Goal: Information Seeking & Learning: Learn about a topic

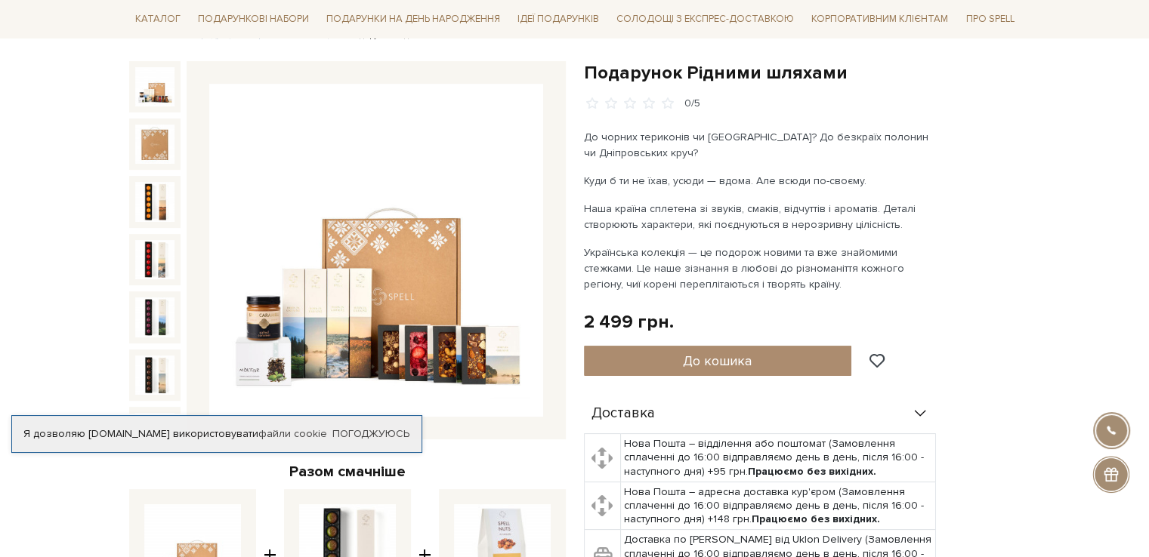
scroll to position [140, 0]
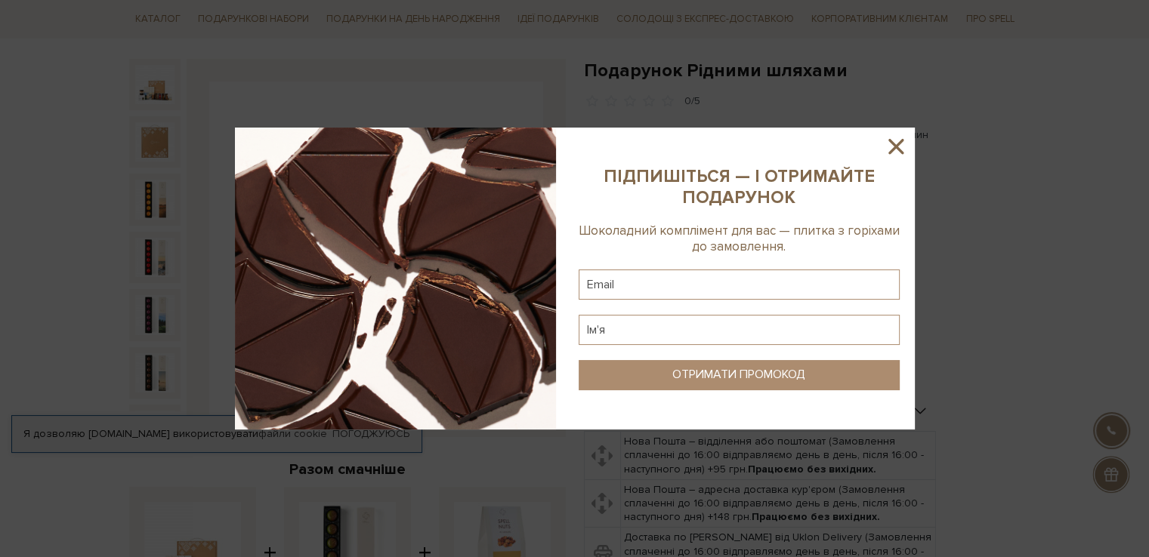
click at [890, 143] on icon at bounding box center [896, 147] width 26 height 26
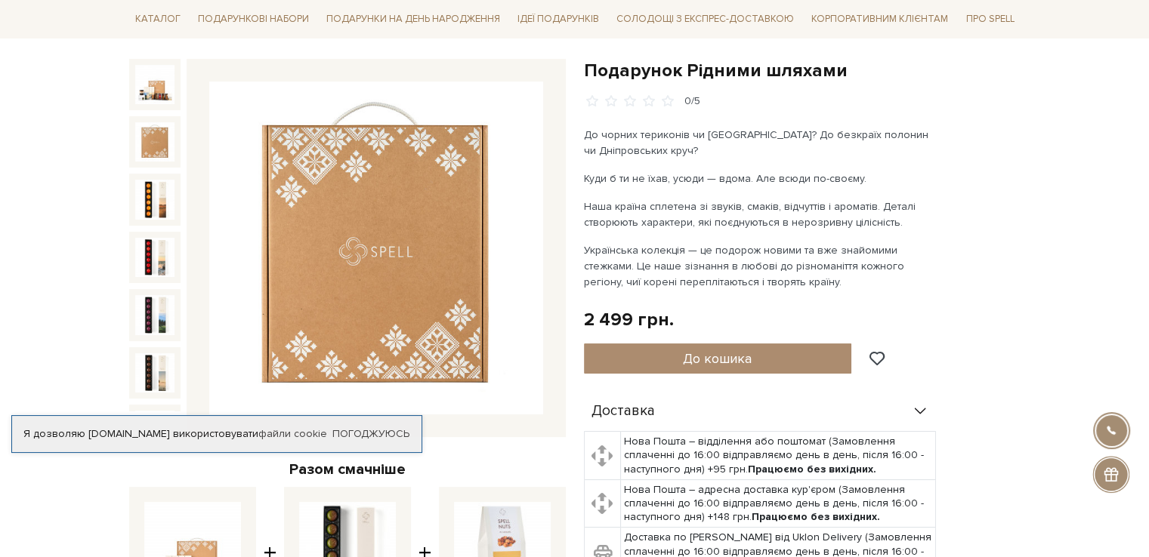
click at [146, 126] on img at bounding box center [154, 141] width 39 height 39
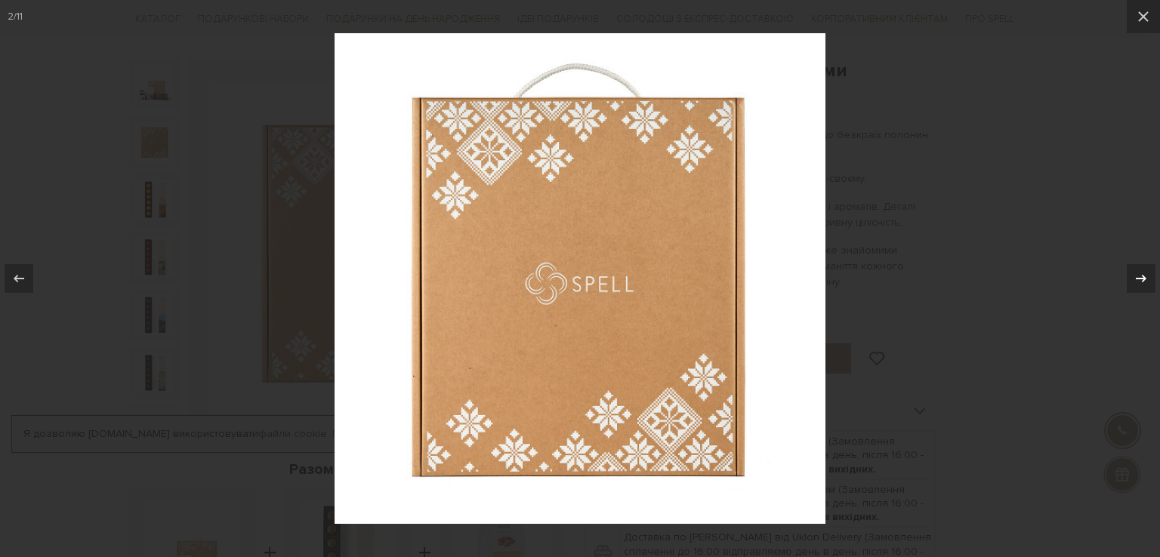
click at [1138, 282] on icon at bounding box center [1141, 279] width 18 height 18
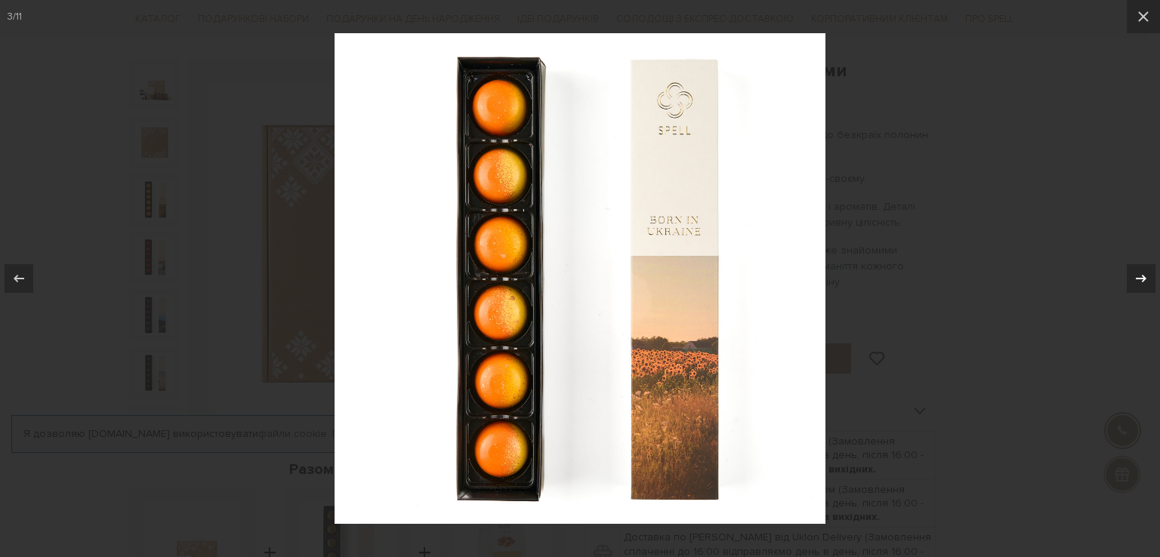
click at [1138, 282] on icon at bounding box center [1141, 279] width 18 height 18
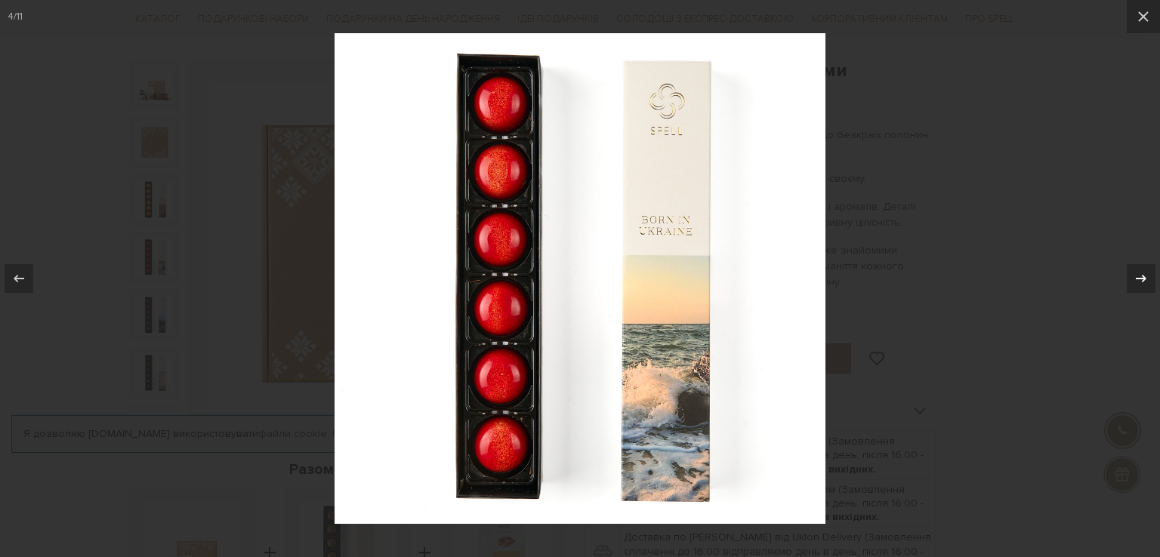
click at [1138, 282] on icon at bounding box center [1141, 279] width 18 height 18
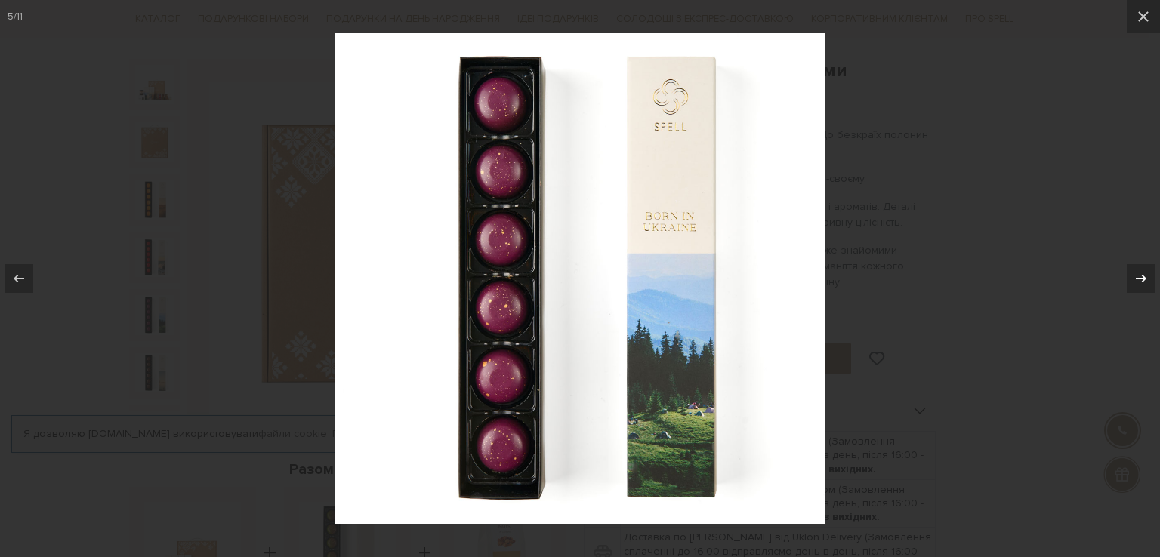
click at [1138, 282] on icon at bounding box center [1141, 279] width 18 height 18
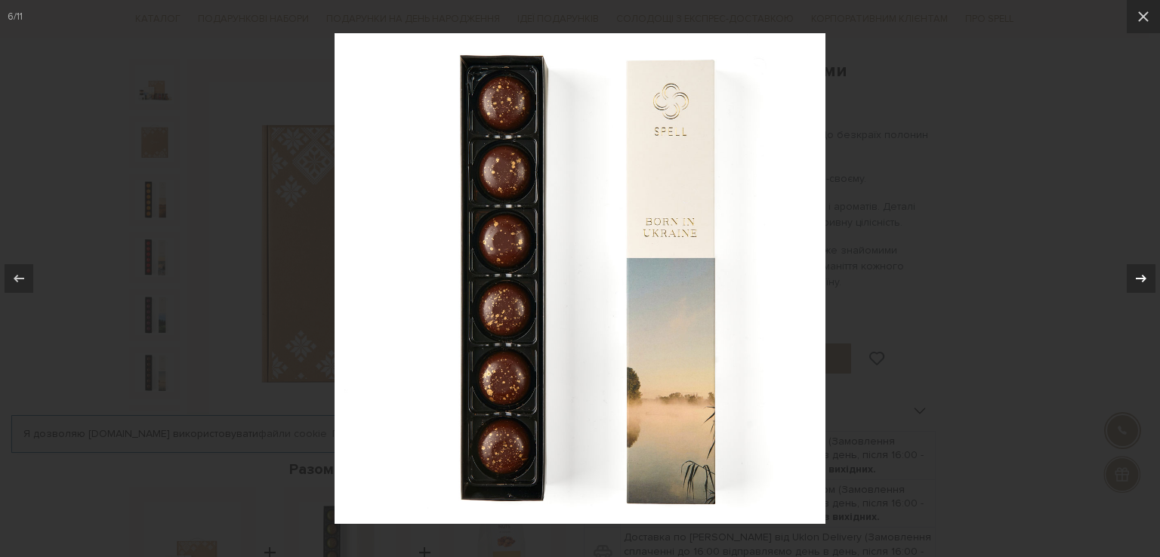
click at [1138, 282] on icon at bounding box center [1141, 279] width 18 height 18
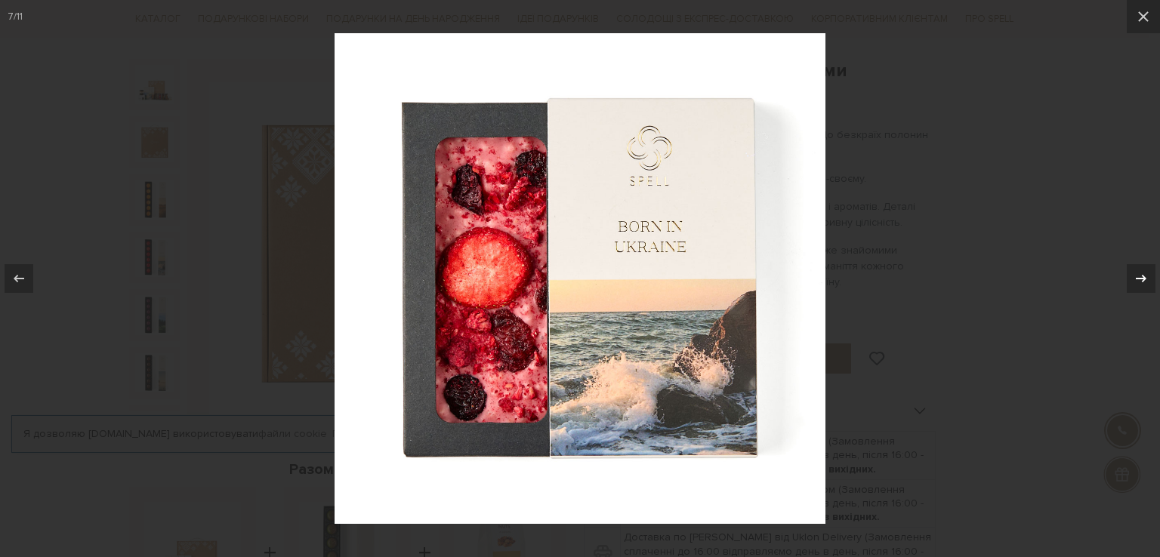
click at [1138, 282] on icon at bounding box center [1141, 279] width 18 height 18
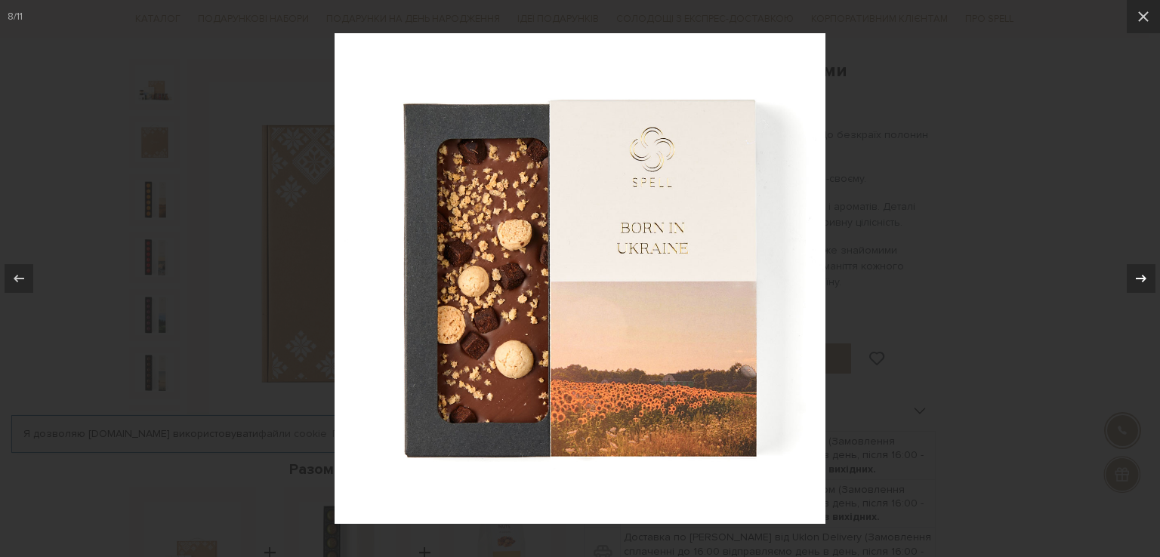
click at [1138, 282] on icon at bounding box center [1141, 279] width 18 height 18
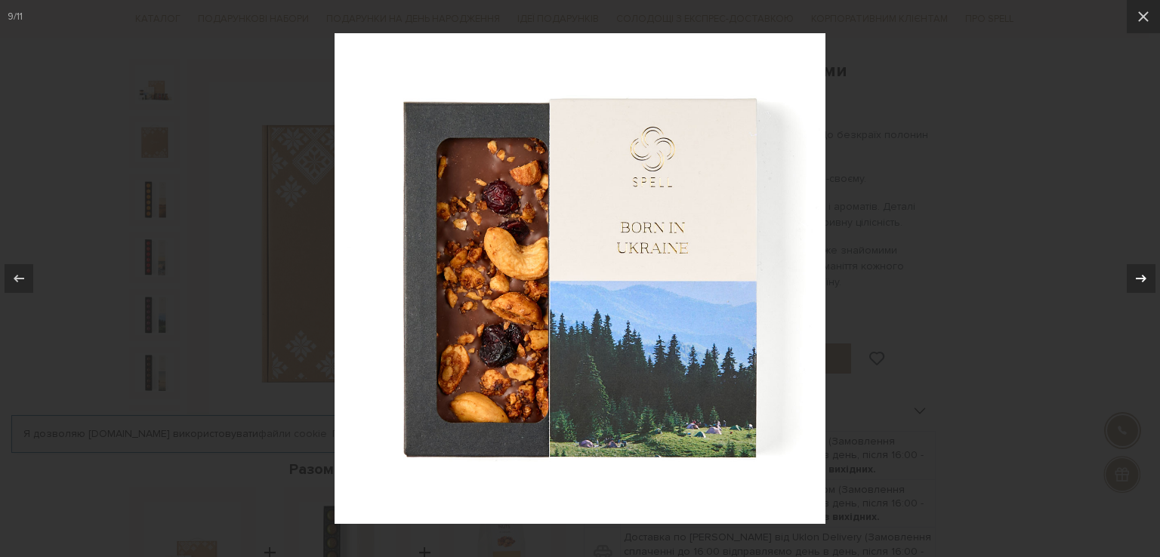
click at [1138, 282] on icon at bounding box center [1141, 279] width 18 height 18
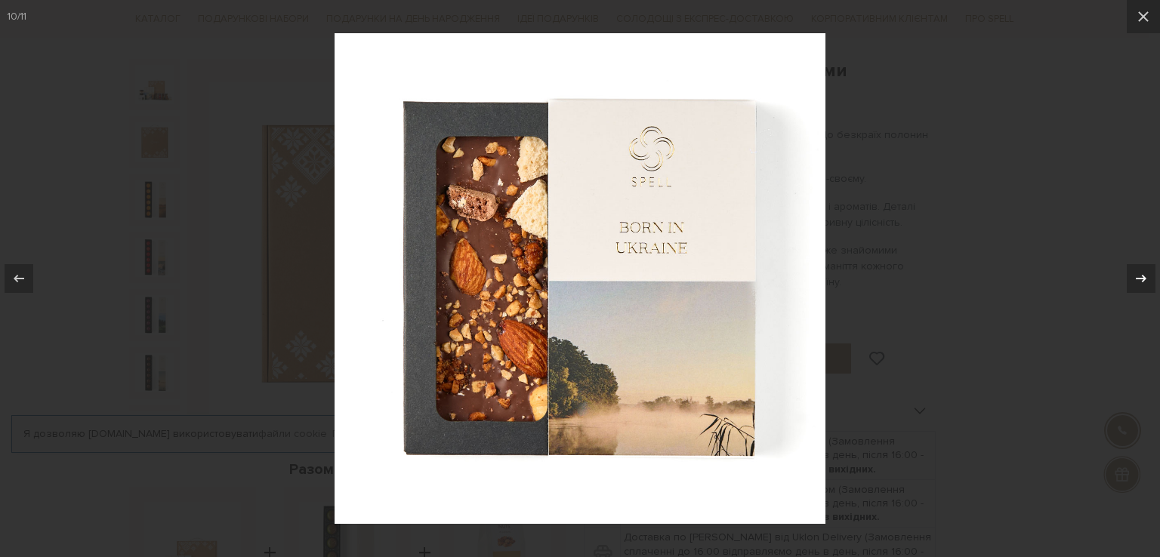
click at [1138, 282] on icon at bounding box center [1141, 279] width 18 height 18
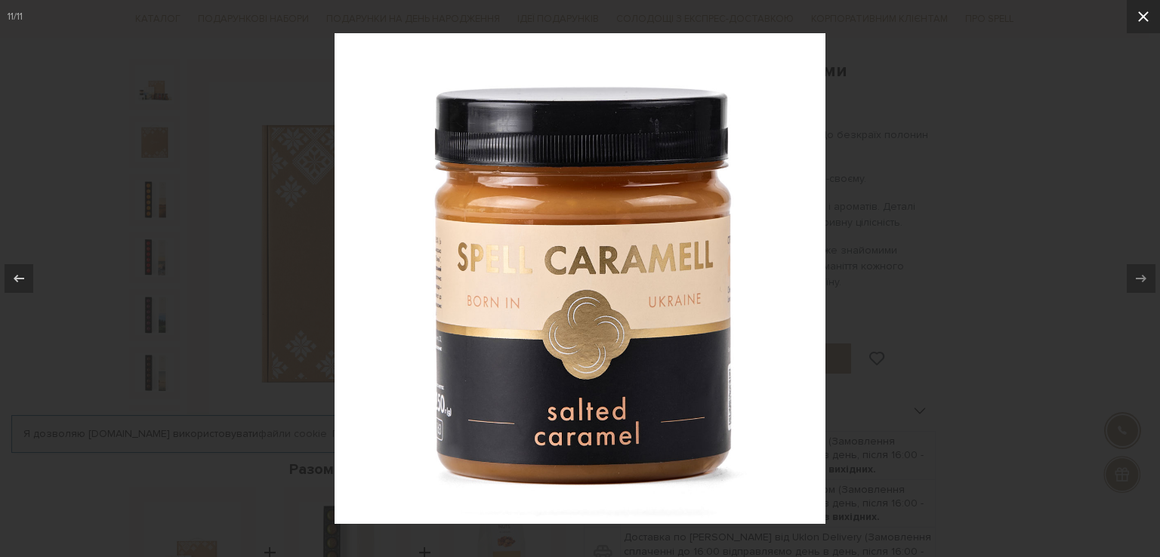
click at [1136, 19] on icon at bounding box center [1143, 17] width 18 height 18
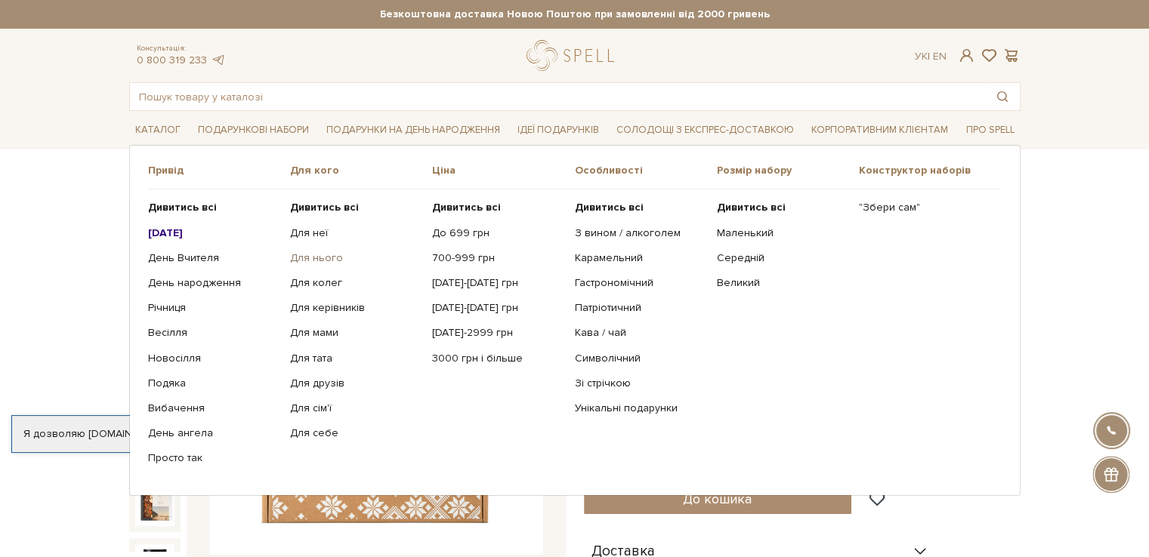
click at [316, 261] on link "Для нього" at bounding box center [355, 258] width 131 height 14
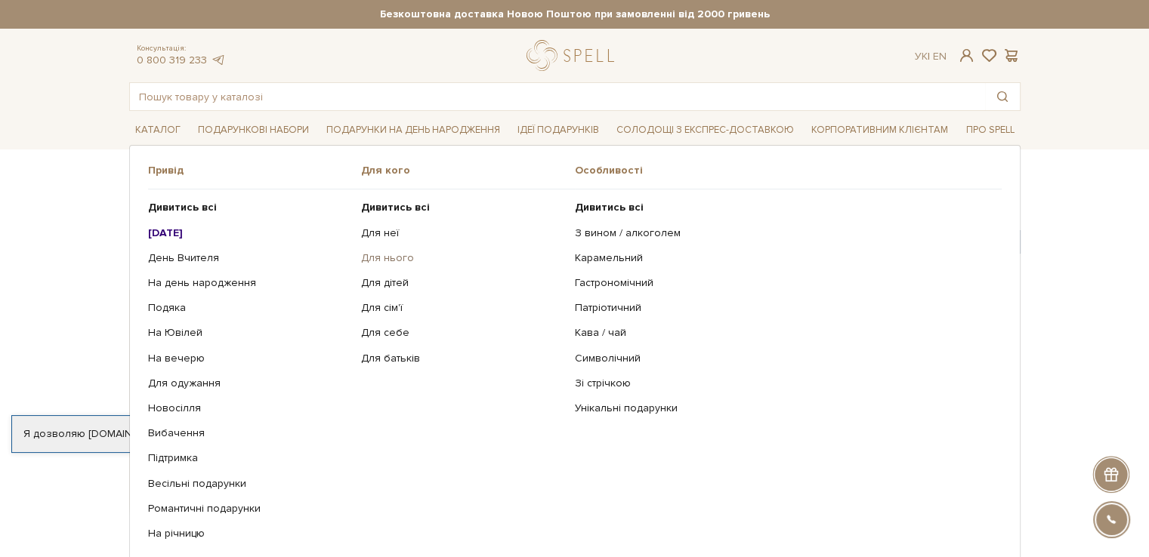
click at [387, 263] on link "Для нього" at bounding box center [462, 258] width 202 height 14
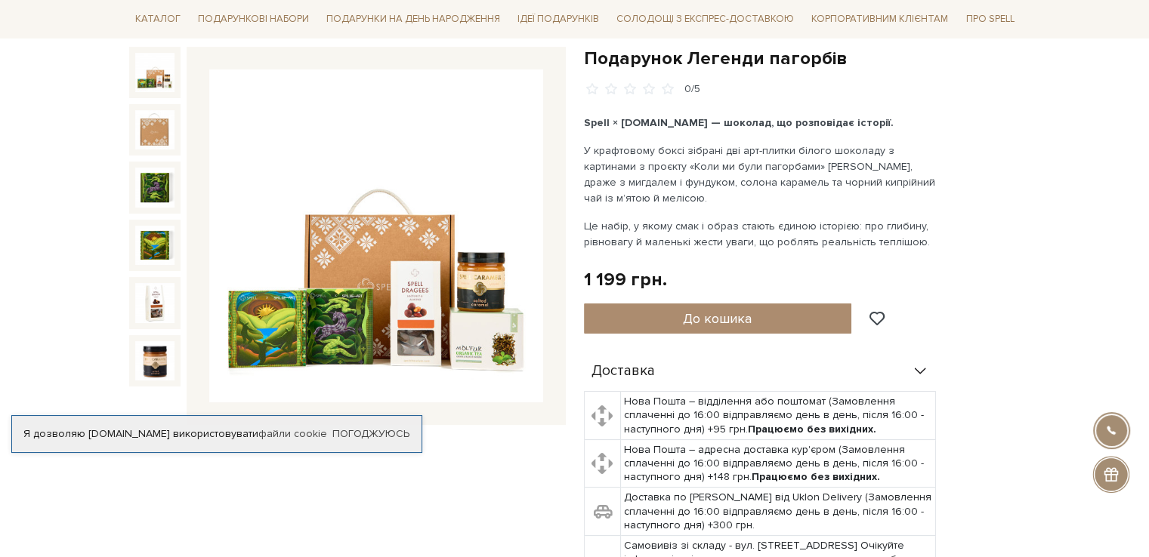
scroll to position [55, 0]
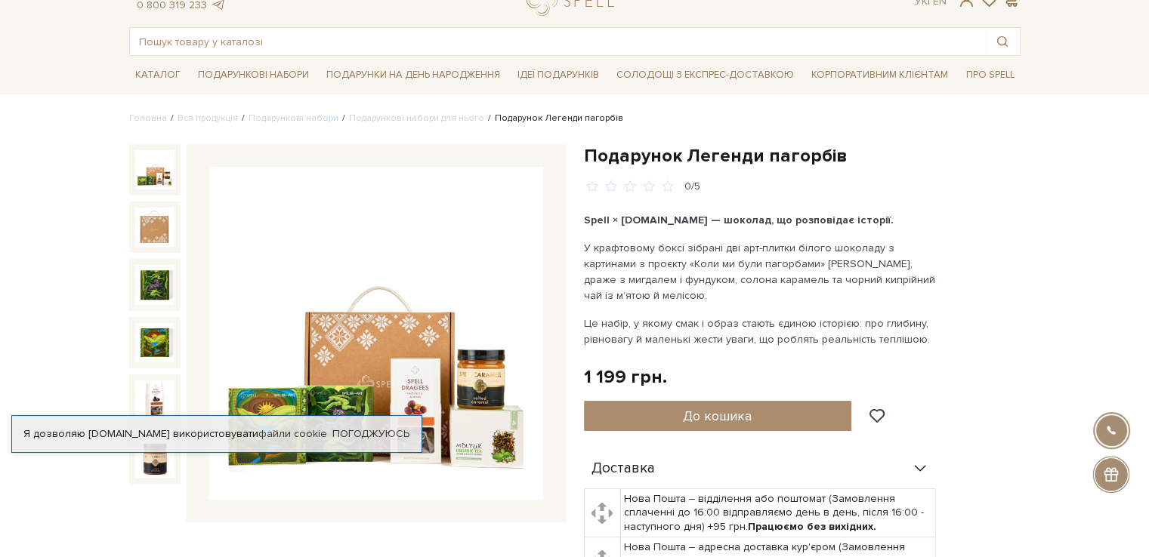
click at [154, 161] on img at bounding box center [154, 169] width 39 height 39
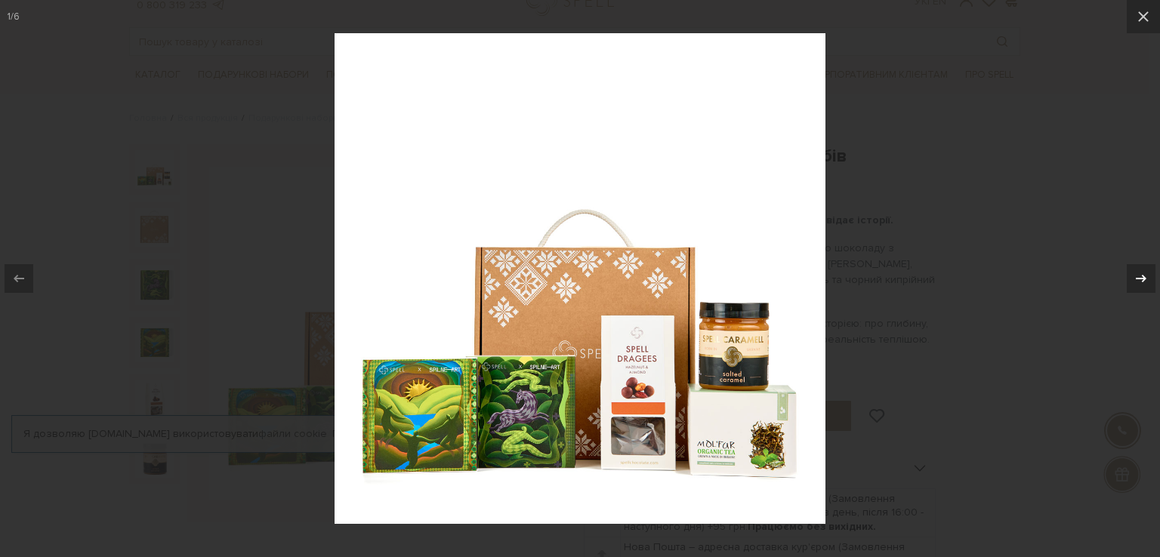
click at [1143, 271] on icon at bounding box center [1141, 279] width 18 height 18
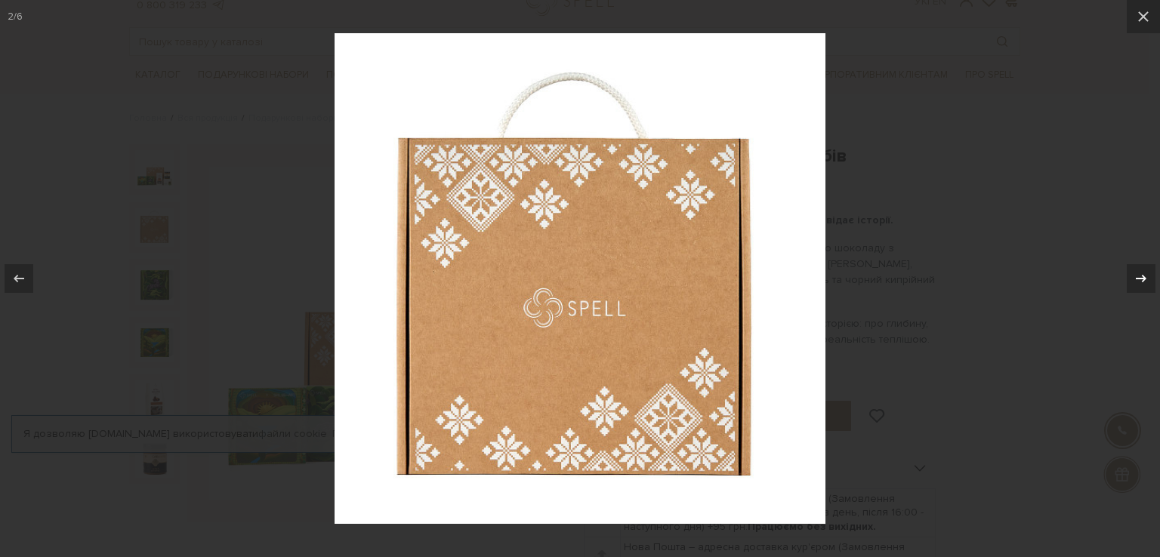
click at [1143, 271] on icon at bounding box center [1141, 279] width 18 height 18
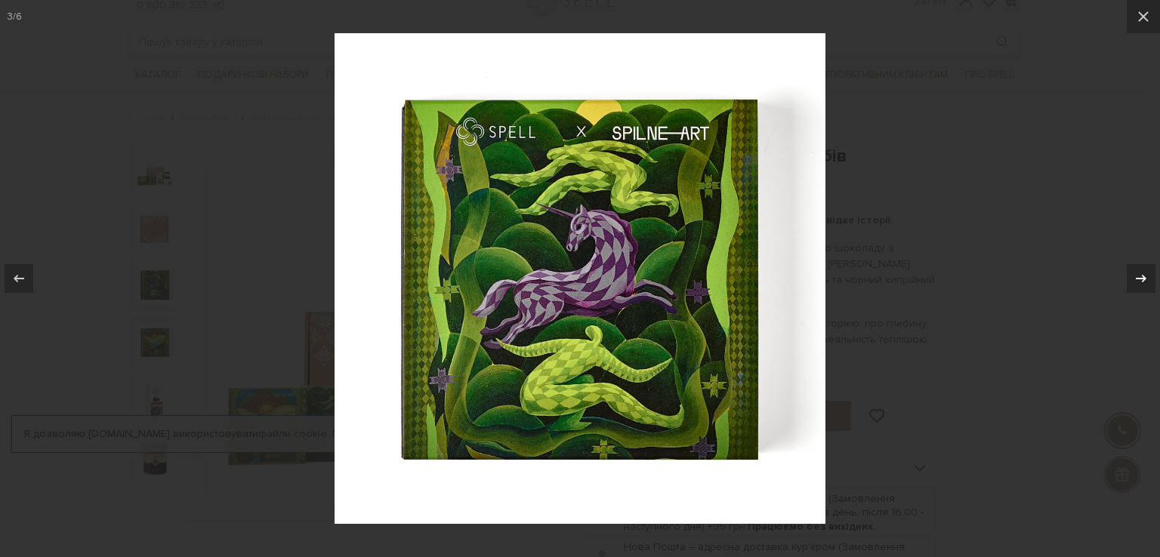
click at [1143, 271] on icon at bounding box center [1141, 279] width 18 height 18
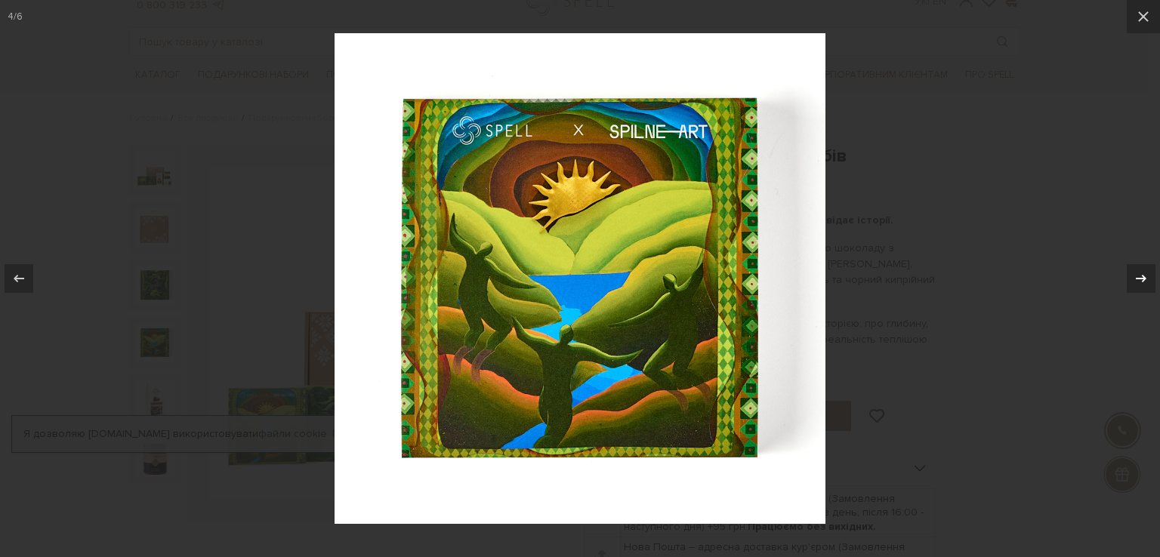
click at [1143, 271] on icon at bounding box center [1141, 279] width 18 height 18
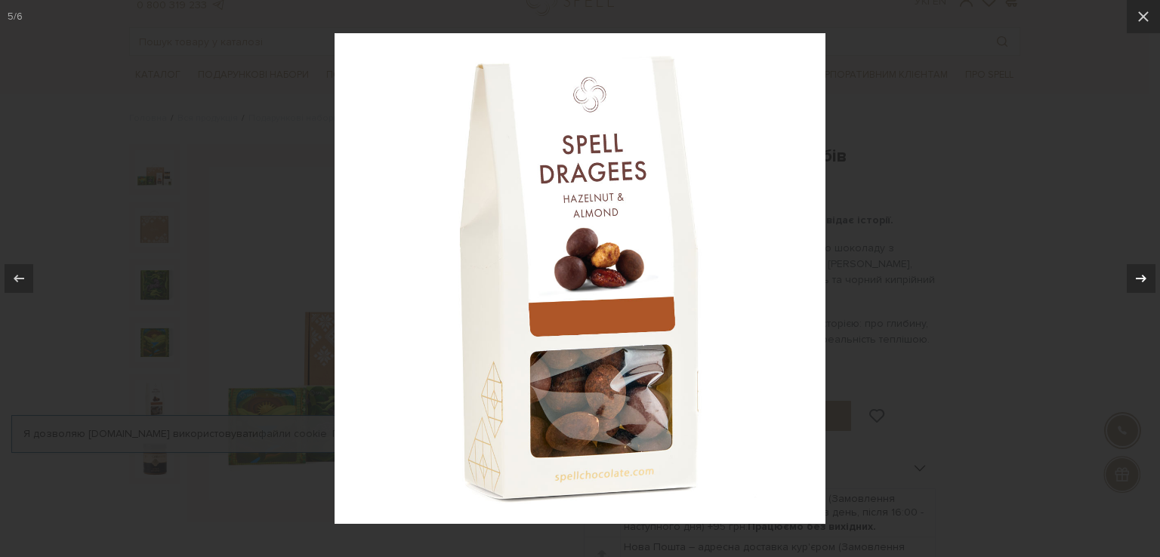
click at [1143, 271] on icon at bounding box center [1141, 279] width 18 height 18
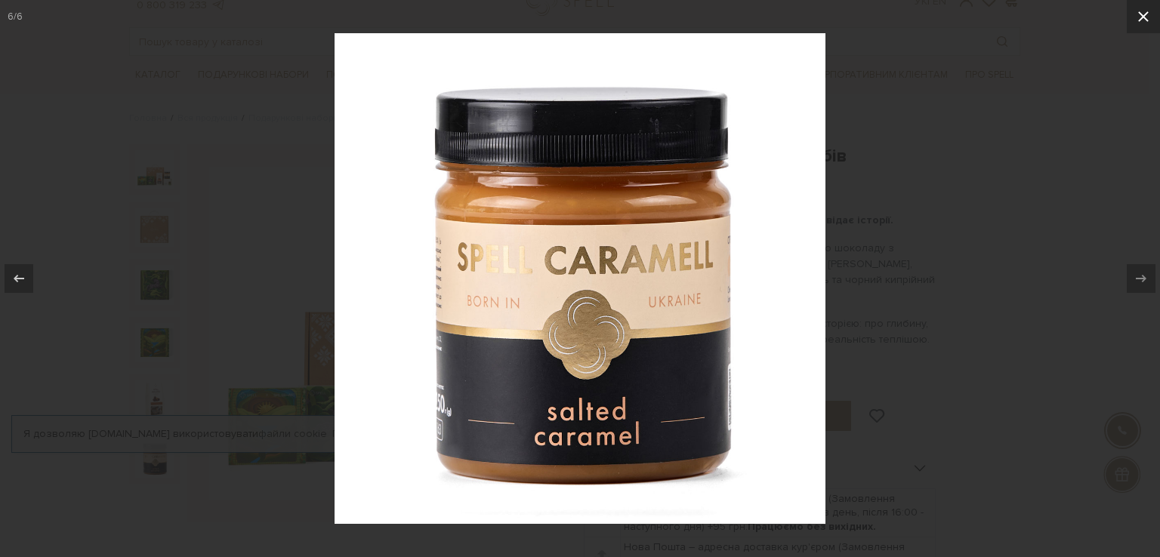
click at [1143, 11] on icon at bounding box center [1143, 17] width 18 height 18
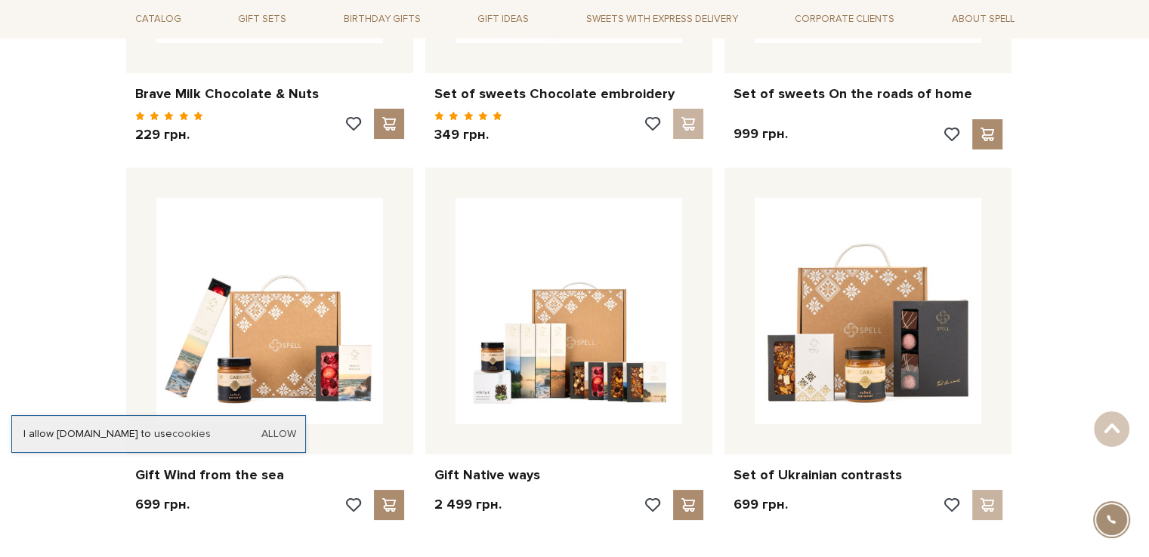
scroll to position [5759, 0]
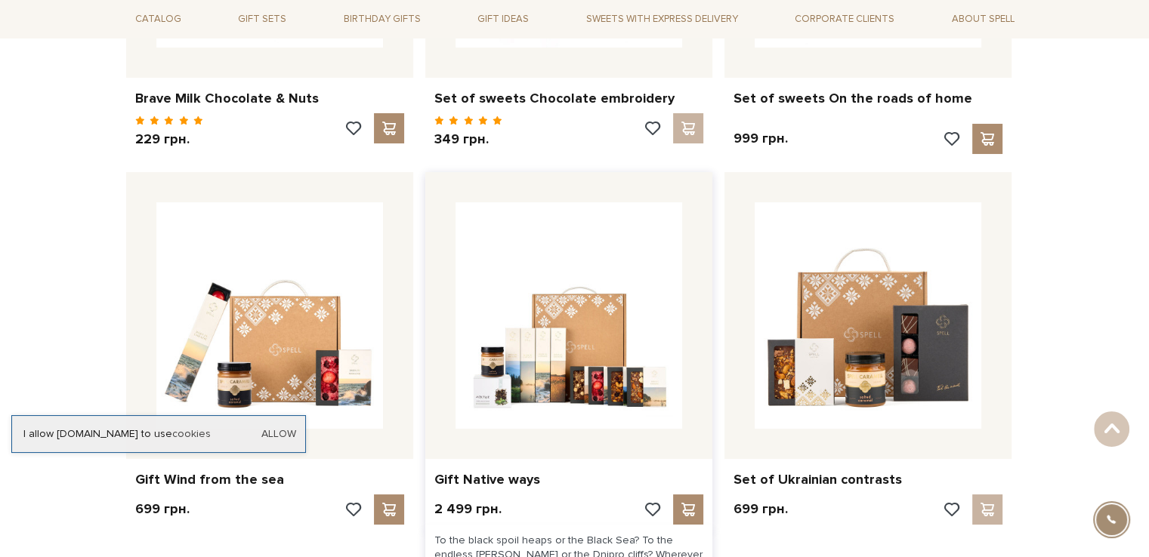
click at [563, 227] on img at bounding box center [568, 315] width 227 height 227
